Goal: Navigation & Orientation: Find specific page/section

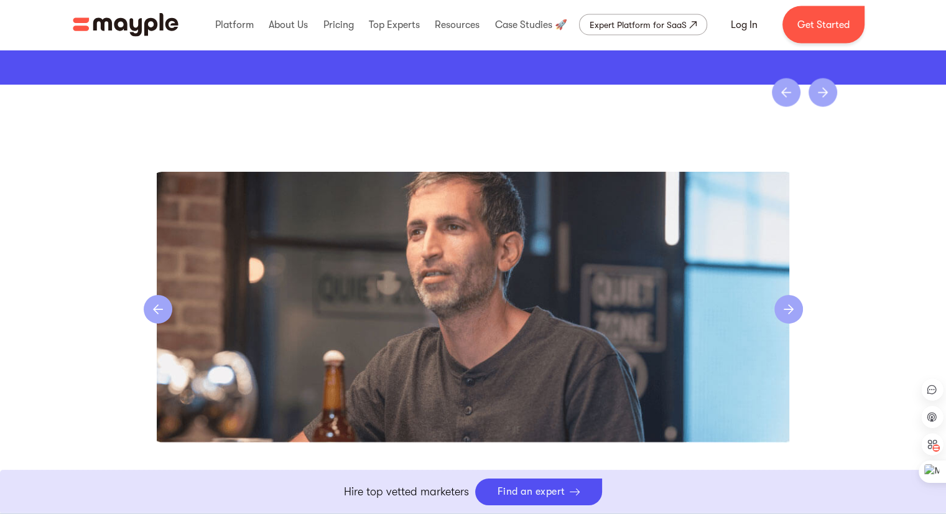
scroll to position [2551, 0]
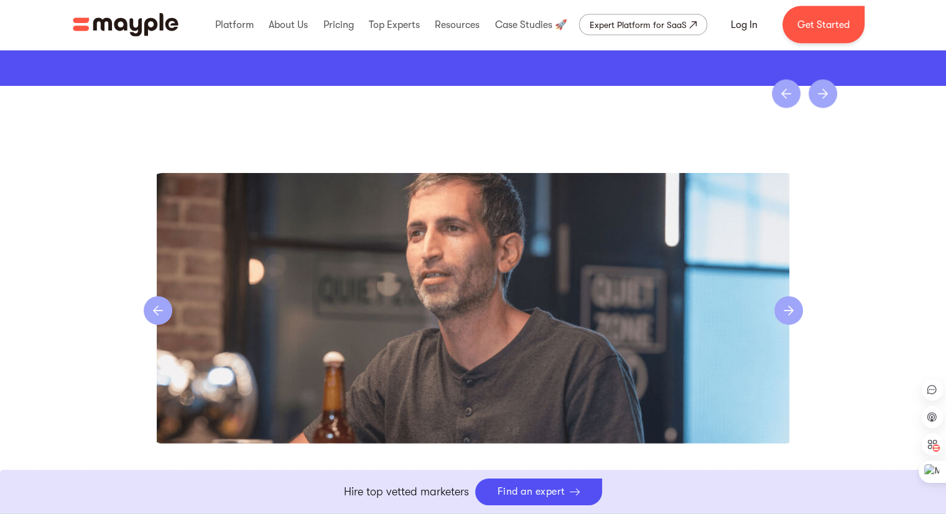
click at [797, 312] on div "next slide" at bounding box center [789, 310] width 29 height 29
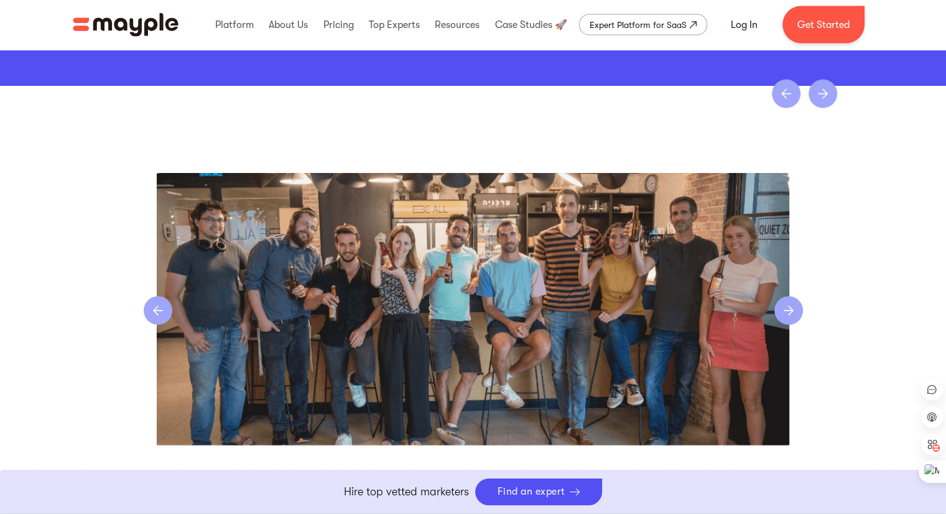
click at [797, 312] on div "next slide" at bounding box center [789, 310] width 29 height 29
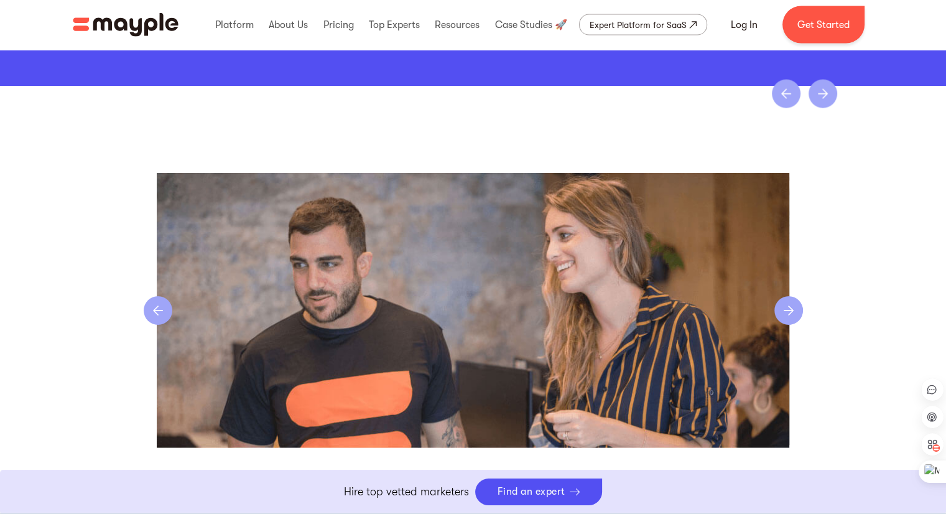
click at [797, 312] on div "next slide" at bounding box center [789, 310] width 29 height 29
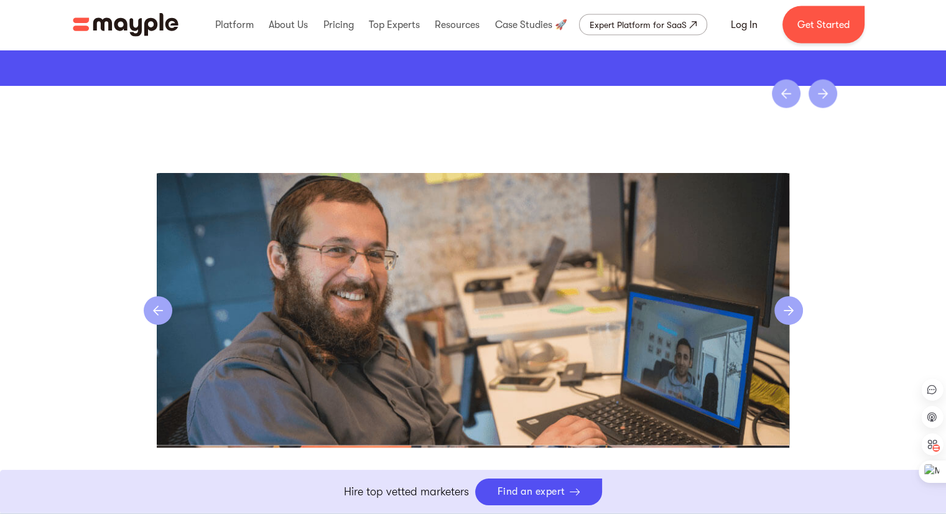
click at [797, 312] on div "next slide" at bounding box center [789, 310] width 29 height 29
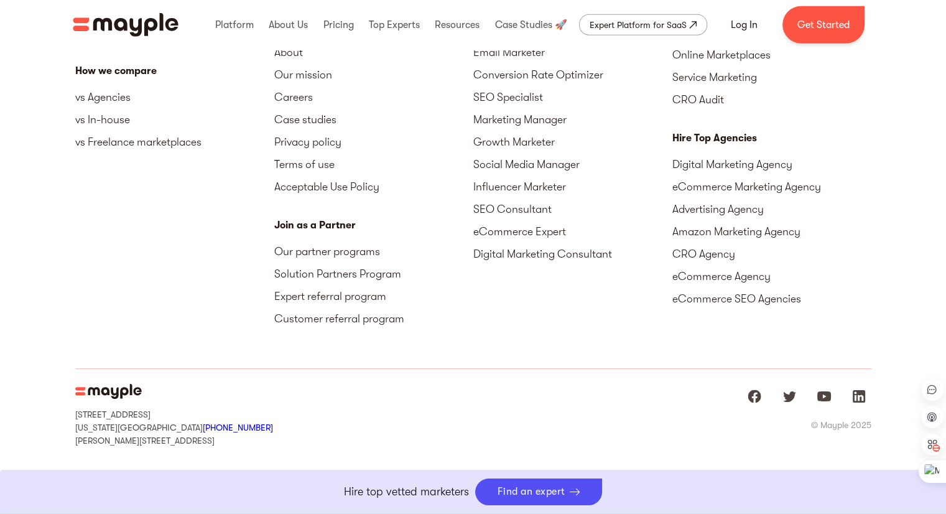
scroll to position [3252, 0]
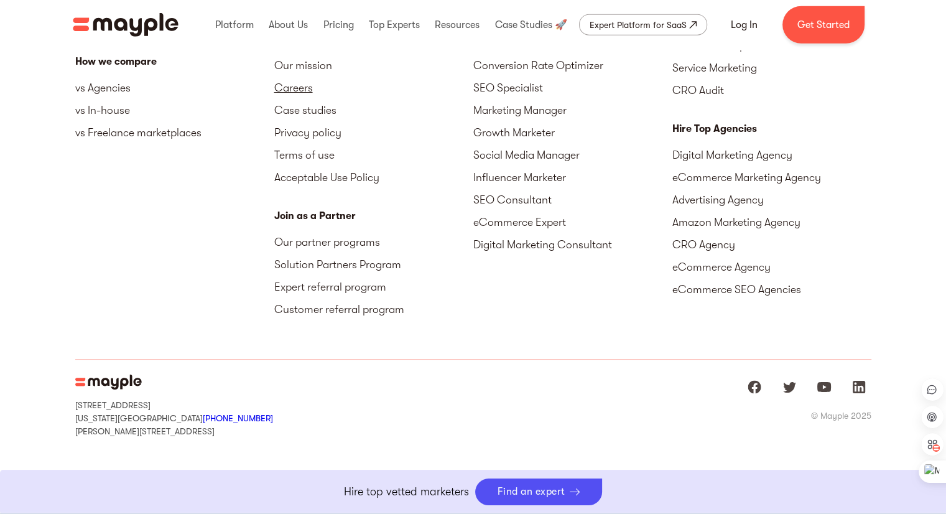
click at [289, 88] on link "Careers" at bounding box center [373, 88] width 199 height 22
